Goal: Book appointment/travel/reservation

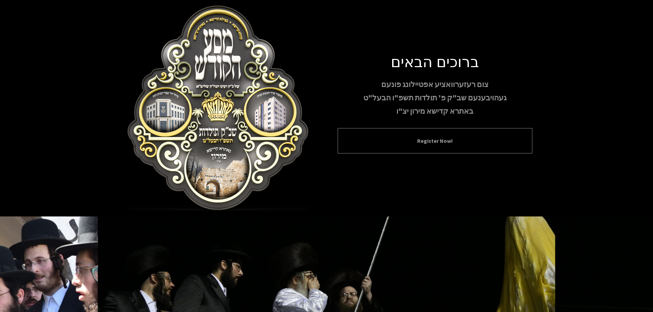
click at [417, 129] on div "Register Now!" at bounding box center [435, 140] width 195 height 25
click at [419, 146] on div "Register Now!" at bounding box center [435, 140] width 195 height 25
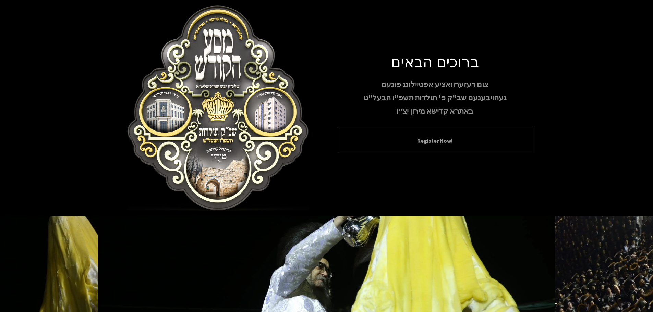
click at [438, 136] on div "Register Now!" at bounding box center [435, 140] width 195 height 25
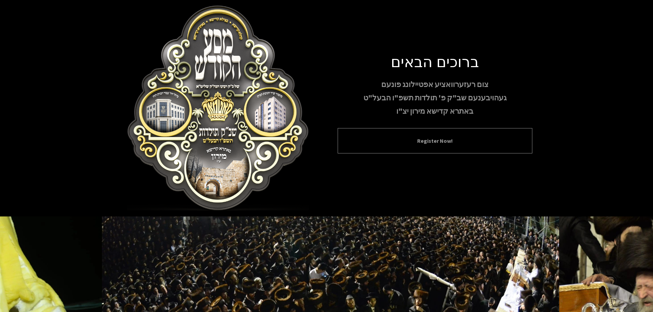
click at [441, 142] on button "Register Now!" at bounding box center [435, 141] width 178 height 8
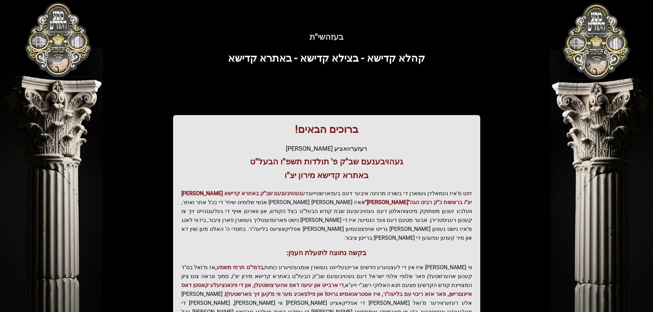
click at [441, 142] on div "ברוכים הבאים! רעזערוואציע אפטיילונג פונעם געהויבענעם שב"ק פ' תולדות תשפ"ו הבעל"…" at bounding box center [326, 238] width 307 height 246
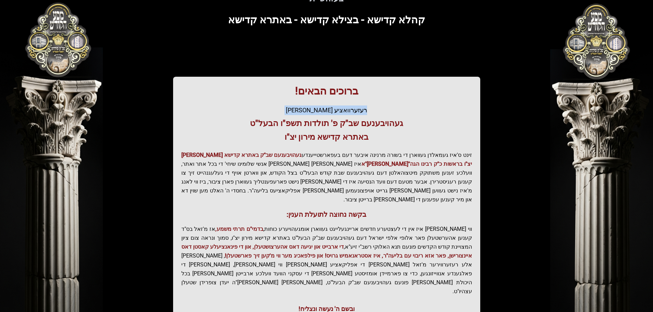
scroll to position [85, 0]
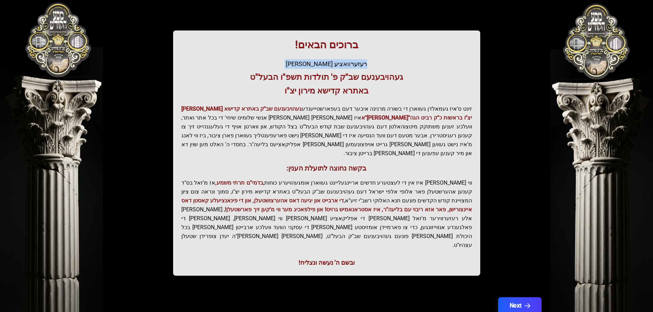
click at [512, 298] on button "Next" at bounding box center [520, 306] width 44 height 17
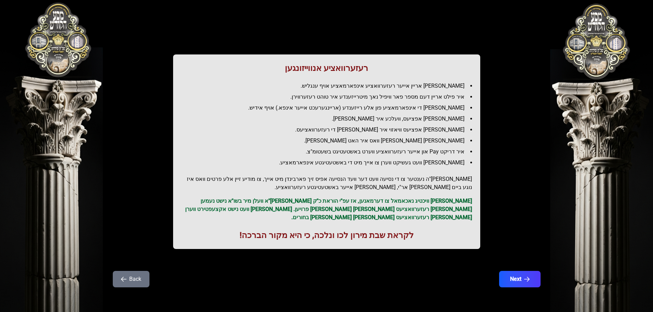
scroll to position [0, 0]
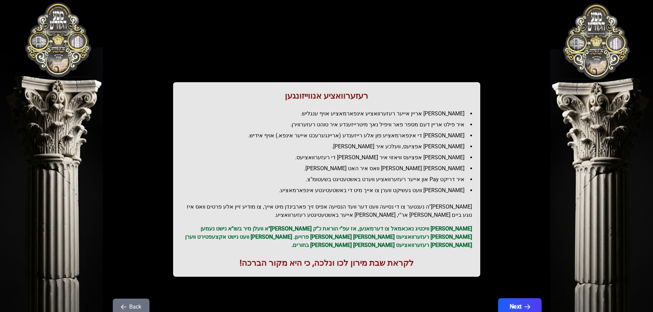
click at [517, 300] on button "Next" at bounding box center [520, 307] width 44 height 17
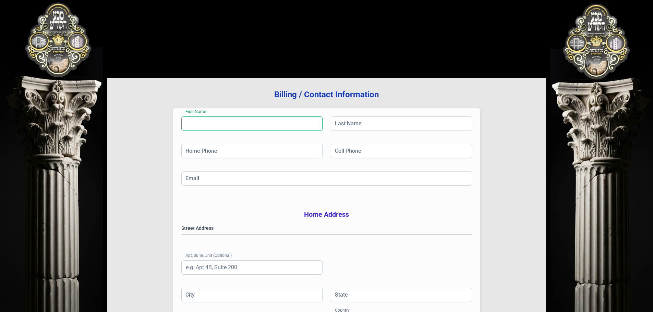
click at [223, 127] on input "First Name" at bounding box center [251, 124] width 141 height 14
type input "mozes"
type input "basch"
type input "[PHONE_NUMBER]"
type input "[EMAIL_ADDRESS][DOMAIN_NAME]"
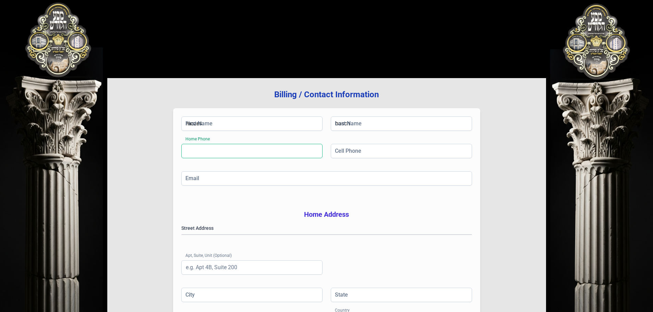
type input "[GEOGRAPHIC_DATA]"
type input "NY"
type input "11205"
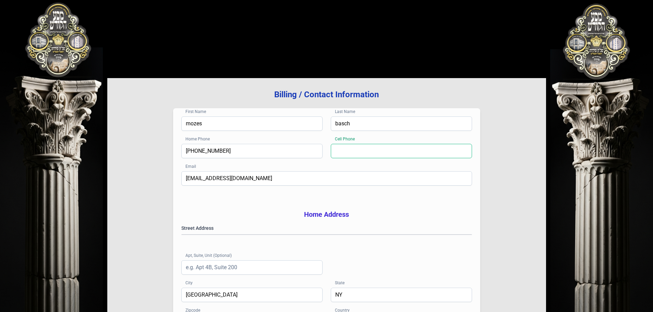
click at [369, 152] on input "Cell Phone" at bounding box center [401, 151] width 141 height 14
type input "[PHONE_NUMBER]"
click at [230, 149] on input "[PHONE_NUMBER]" at bounding box center [251, 151] width 141 height 14
type input "(3"
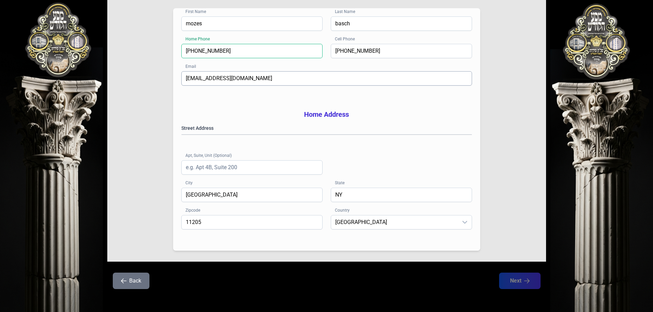
scroll to position [103, 0]
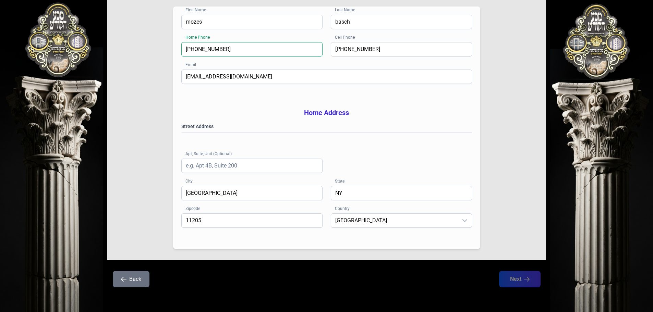
type input "[PHONE_NUMBER]"
click at [182, 133] on gmp-place-autocomplete at bounding box center [182, 133] width 0 height 0
type input "[GEOGRAPHIC_DATA]"
click at [516, 288] on button "Next" at bounding box center [520, 279] width 44 height 17
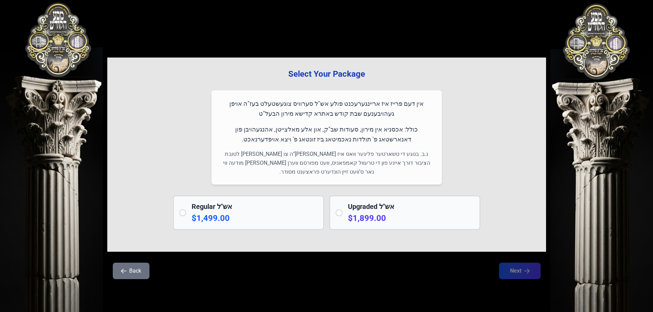
scroll to position [0, 0]
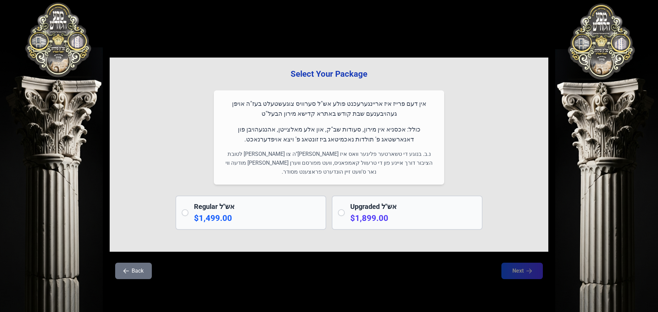
click at [185, 214] on input "radio" at bounding box center [185, 213] width 7 height 7
radio input "true"
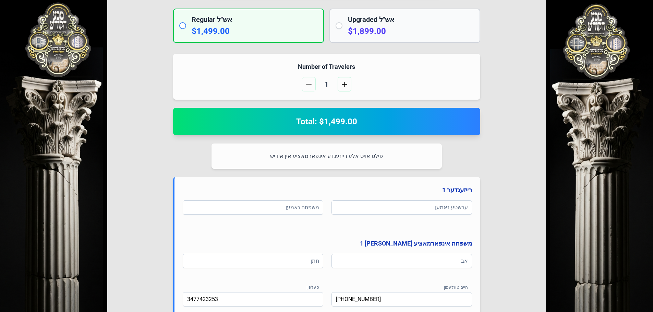
scroll to position [206, 0]
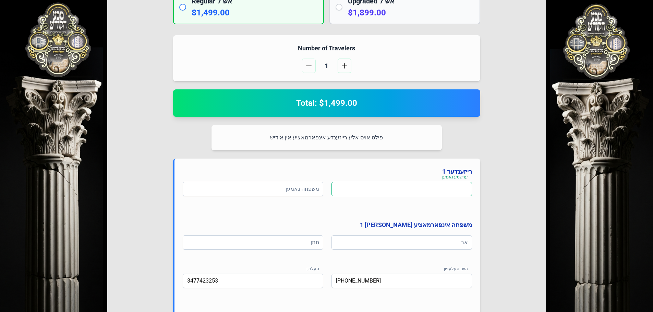
click at [440, 191] on input at bounding box center [402, 189] width 141 height 14
type input "[PERSON_NAME]"
click at [296, 190] on input at bounding box center [253, 189] width 141 height 14
type input "באש"
click at [432, 244] on input at bounding box center [402, 243] width 141 height 14
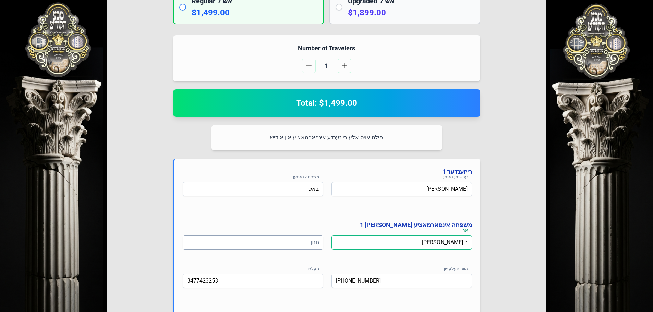
type input "ר [PERSON_NAME]"
click at [321, 240] on input at bounding box center [253, 243] width 141 height 14
type input "ר"
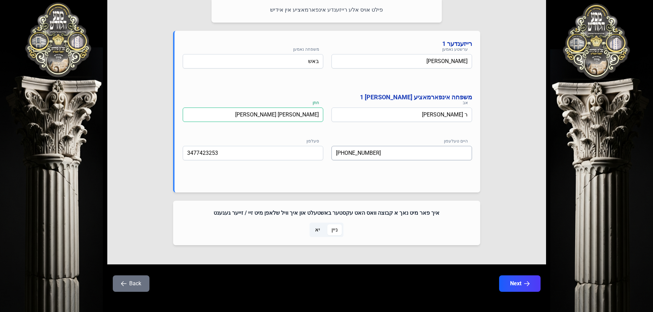
scroll to position [338, 0]
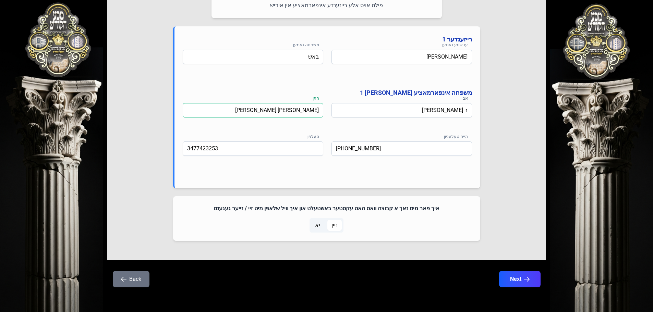
type input "[PERSON_NAME] [PERSON_NAME]"
click at [313, 227] on span "יא" at bounding box center [317, 225] width 13 height 11
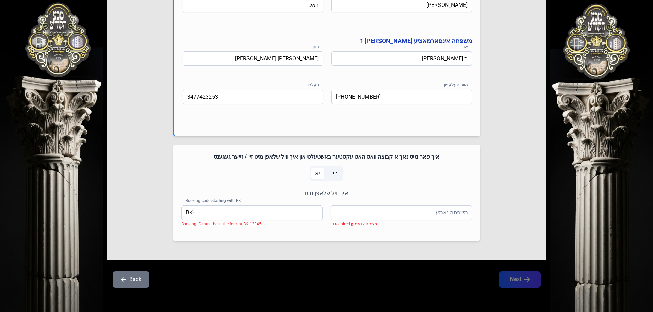
scroll to position [390, 0]
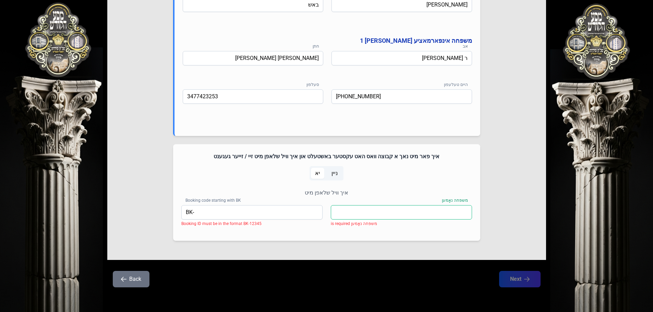
click at [454, 213] on input "משפּחה נאָמען" at bounding box center [401, 212] width 141 height 14
click at [431, 212] on input "[PERSON_NAME] [PERSON_NAME] [PERSON_NAME]" at bounding box center [401, 212] width 141 height 14
click at [409, 212] on input "[PERSON_NAME] [PERSON_NAME] [PERSON_NAME]" at bounding box center [401, 212] width 141 height 14
click at [409, 213] on input "[PERSON_NAME] [PERSON_NAME] [PERSON_NAME]" at bounding box center [401, 212] width 141 height 14
click at [409, 214] on input "[PERSON_NAME] [PERSON_NAME] [PERSON_NAME]" at bounding box center [401, 212] width 141 height 14
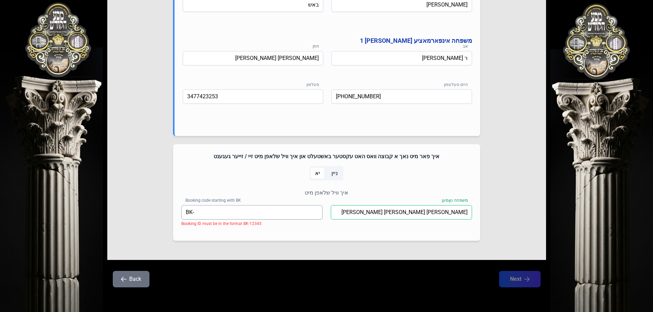
type input "[PERSON_NAME] [PERSON_NAME] [PERSON_NAME]"
click at [296, 214] on input "BK-" at bounding box center [251, 212] width 141 height 14
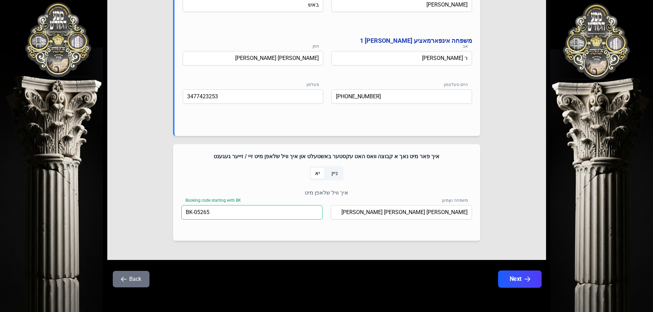
type input "BK-05265"
click at [525, 283] on button "Next" at bounding box center [520, 279] width 44 height 17
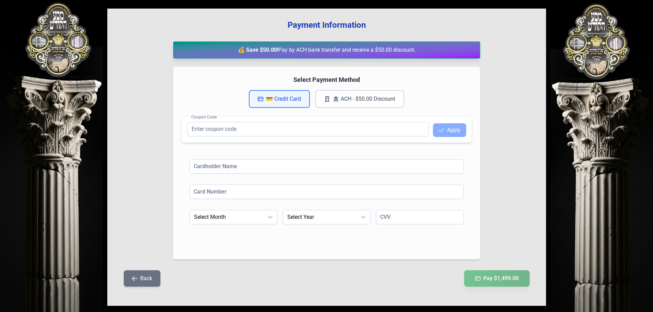
scroll to position [80, 0]
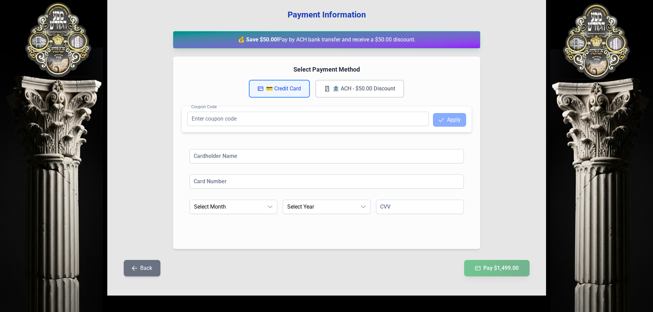
click at [378, 91] on button "🏦 ACH - $50.00 Discount" at bounding box center [360, 89] width 89 height 18
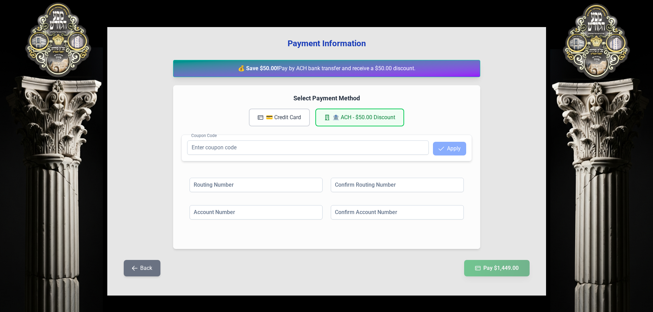
scroll to position [51, 0]
click at [329, 152] on input "Coupon Code" at bounding box center [308, 148] width 242 height 14
click at [293, 121] on button "💳 Credit Card" at bounding box center [279, 118] width 61 height 18
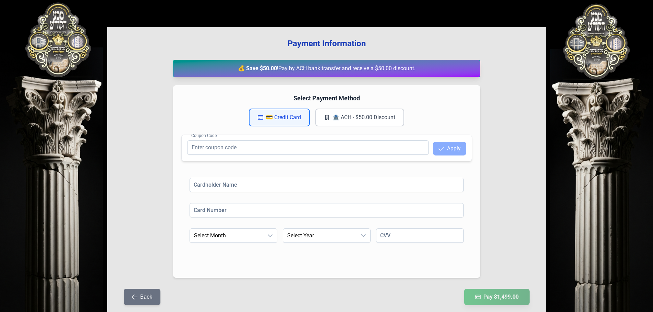
click at [370, 121] on button "🏦 ACH - $50.00 Discount" at bounding box center [360, 118] width 89 height 18
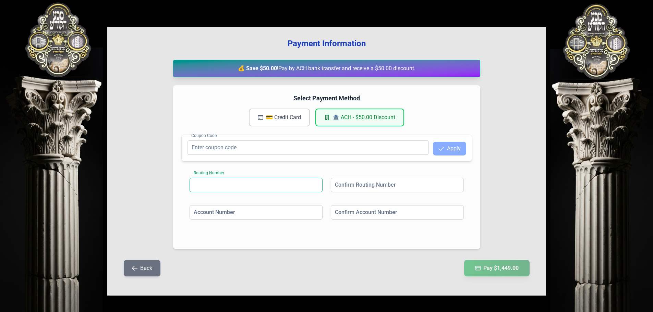
click at [231, 188] on input at bounding box center [256, 185] width 133 height 14
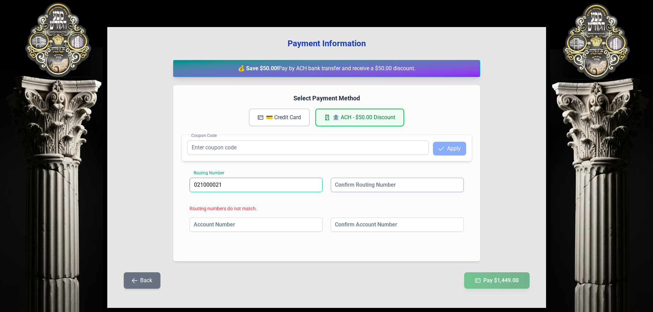
type input "021000021"
click at [343, 186] on input at bounding box center [397, 185] width 133 height 14
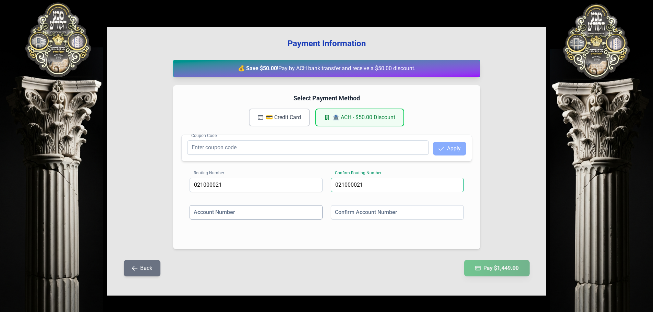
type input "021000021"
click at [227, 217] on input at bounding box center [256, 212] width 133 height 14
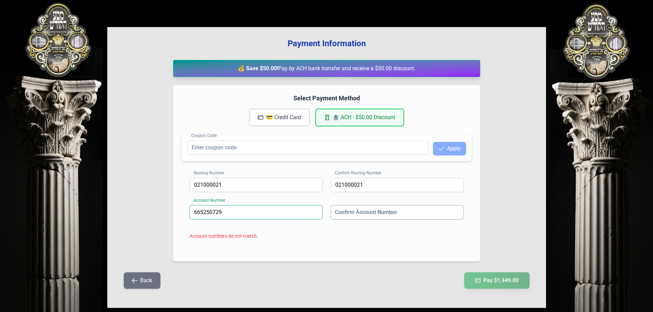
type input "665250729"
click at [339, 213] on input at bounding box center [397, 212] width 133 height 14
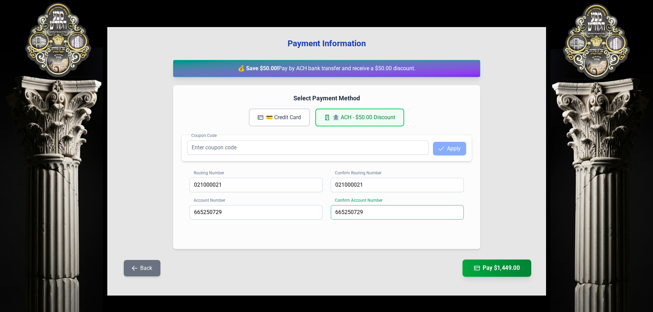
type input "665250729"
click at [497, 270] on button "Pay $1,449.00" at bounding box center [497, 268] width 69 height 17
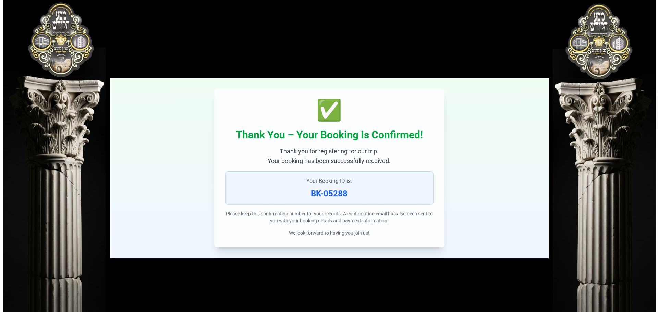
scroll to position [0, 0]
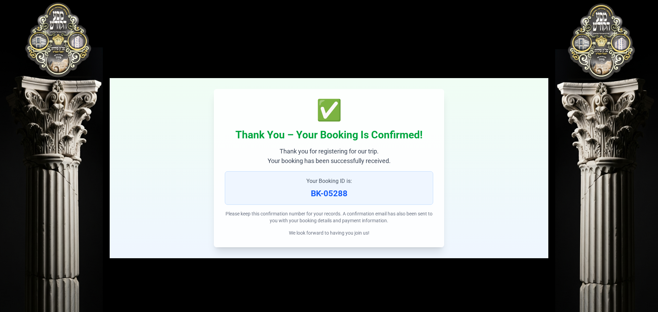
drag, startPoint x: 438, startPoint y: 63, endPoint x: 435, endPoint y: 85, distance: 22.3
click at [438, 79] on div "✅ Thank You – Your Booking Is Confirmed! Thank you for registering for our trip…" at bounding box center [329, 137] width 439 height 242
click at [426, 99] on div "✅ Thank You – Your Booking Is Confirmed! Thank you for registering for our trip…" at bounding box center [329, 168] width 230 height 158
drag, startPoint x: 246, startPoint y: 93, endPoint x: 441, endPoint y: 296, distance: 282.1
click at [248, 94] on div "✅ Thank You – Your Booking Is Confirmed! Thank you for registering for our trip…" at bounding box center [329, 168] width 230 height 158
